Goal: Use online tool/utility

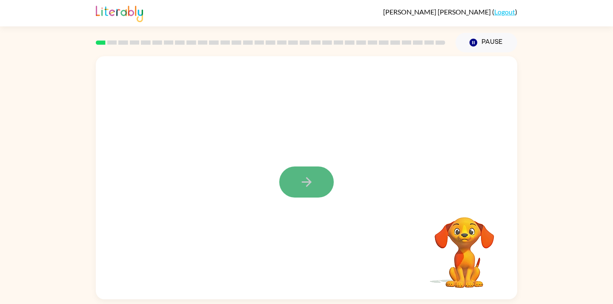
click at [327, 186] on button "button" at bounding box center [306, 182] width 55 height 31
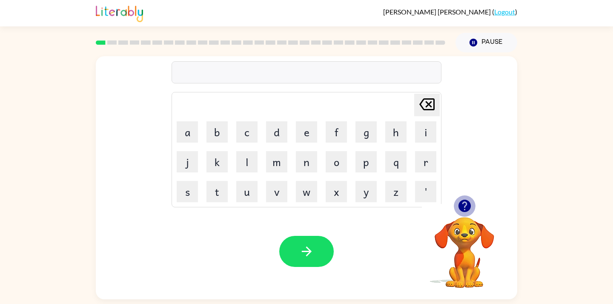
drag, startPoint x: 466, startPoint y: 205, endPoint x: 466, endPoint y: 209, distance: 4.3
click at [466, 209] on icon "button" at bounding box center [464, 205] width 15 height 15
click at [466, 209] on icon "button" at bounding box center [464, 206] width 12 height 12
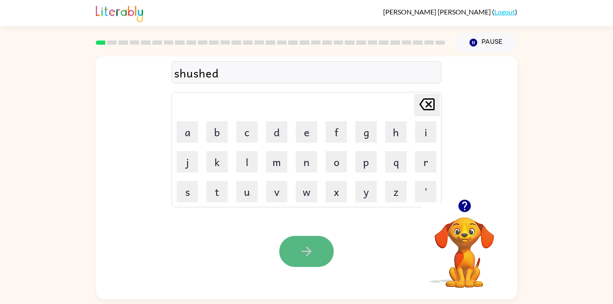
click at [312, 245] on icon "button" at bounding box center [306, 251] width 15 height 15
click at [295, 256] on button "button" at bounding box center [306, 251] width 55 height 31
click at [302, 258] on icon "button" at bounding box center [306, 251] width 15 height 15
click at [296, 252] on button "button" at bounding box center [306, 251] width 55 height 31
click at [294, 253] on button "button" at bounding box center [306, 251] width 55 height 31
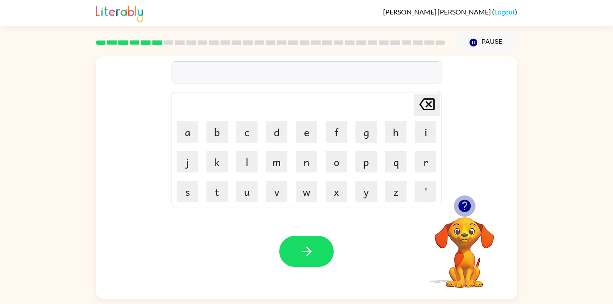
click at [464, 199] on icon "button" at bounding box center [464, 205] width 15 height 15
click at [468, 195] on div "[PERSON_NAME] last character input a b c d e f g h i j k l m n o p q r s t u v …" at bounding box center [307, 127] width 422 height 143
click at [465, 205] on icon "button" at bounding box center [464, 205] width 15 height 15
click at [465, 205] on icon "button" at bounding box center [464, 206] width 12 height 12
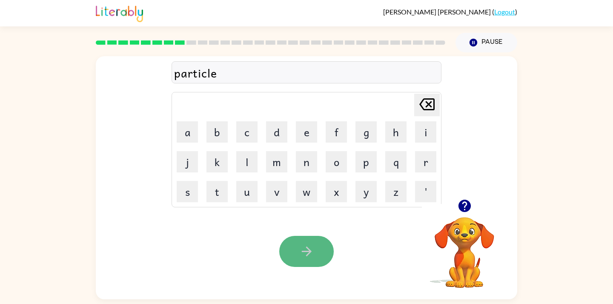
click at [310, 258] on icon "button" at bounding box center [306, 251] width 15 height 15
